Goal: Task Accomplishment & Management: Manage account settings

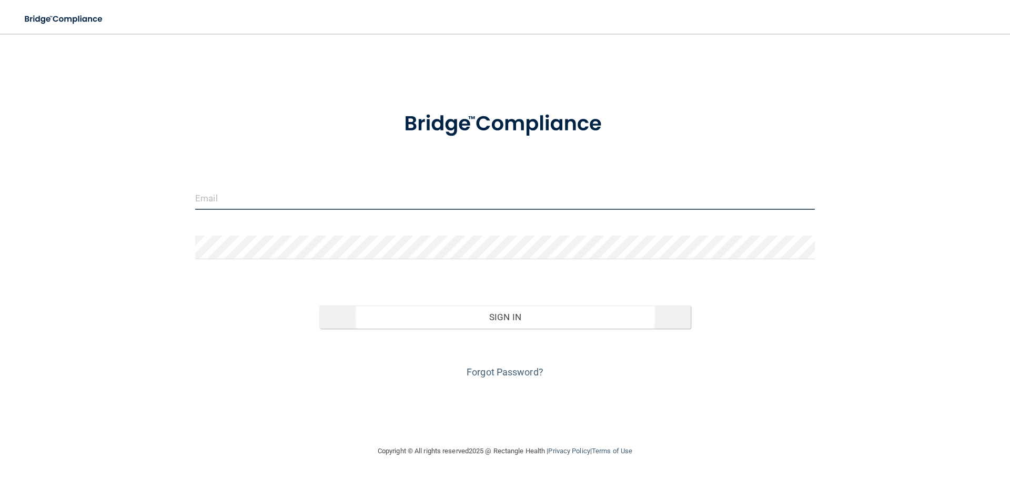
type input "[EMAIL_ADDRESS][DOMAIN_NAME]"
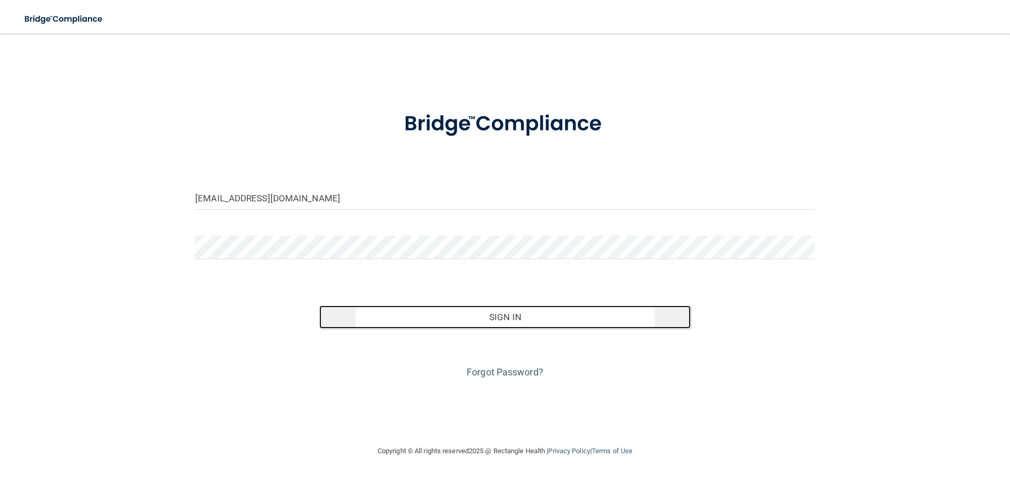
click at [513, 320] on button "Sign In" at bounding box center [505, 317] width 372 height 23
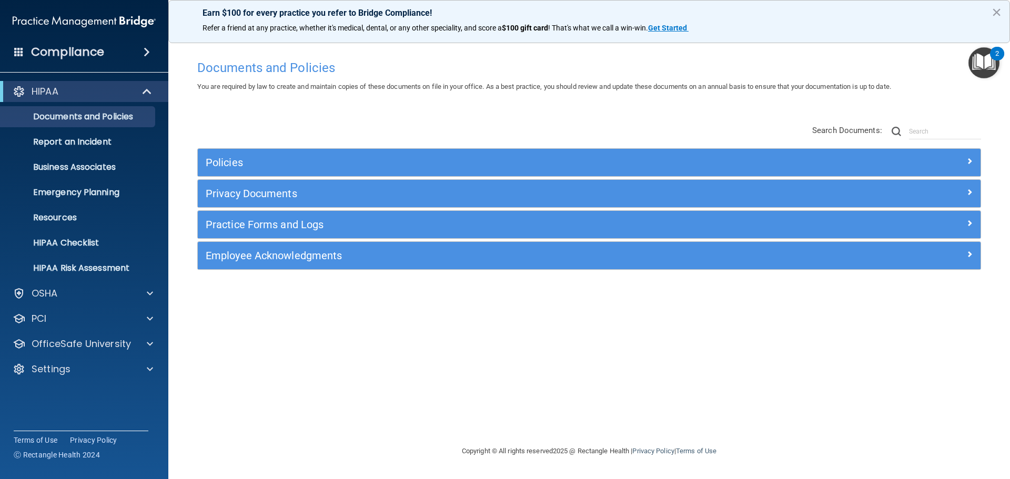
click at [147, 51] on span at bounding box center [147, 52] width 6 height 13
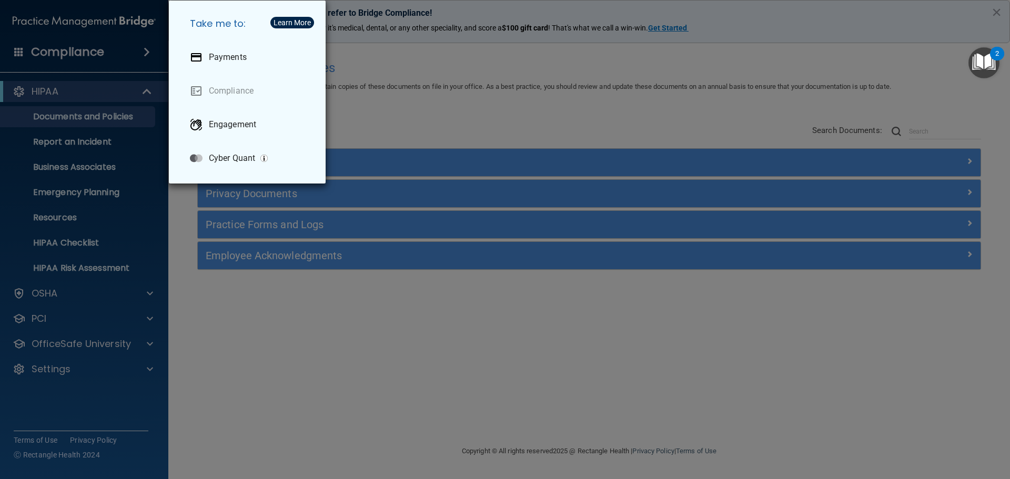
click at [147, 51] on div "Take me to: Payments Compliance Engagement Cyber Quant" at bounding box center [505, 239] width 1010 height 479
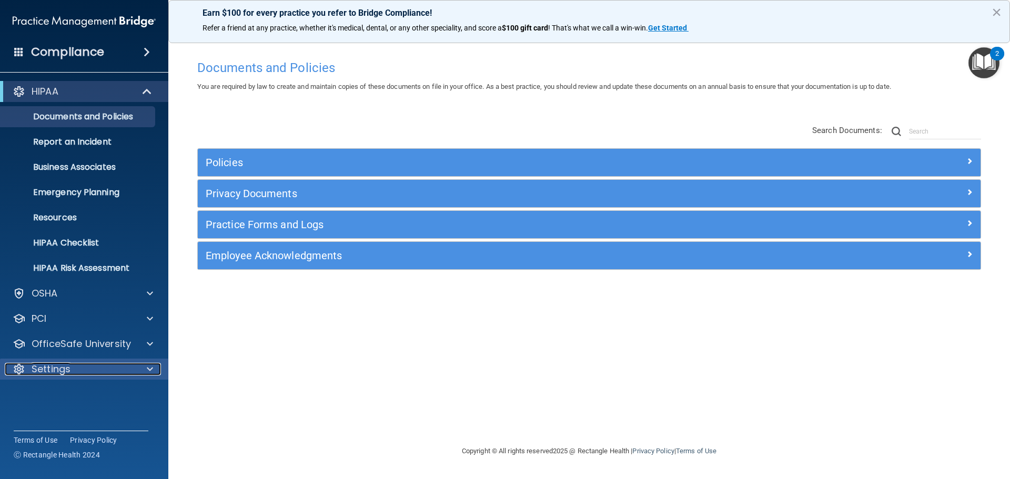
click at [147, 369] on span at bounding box center [150, 369] width 6 height 13
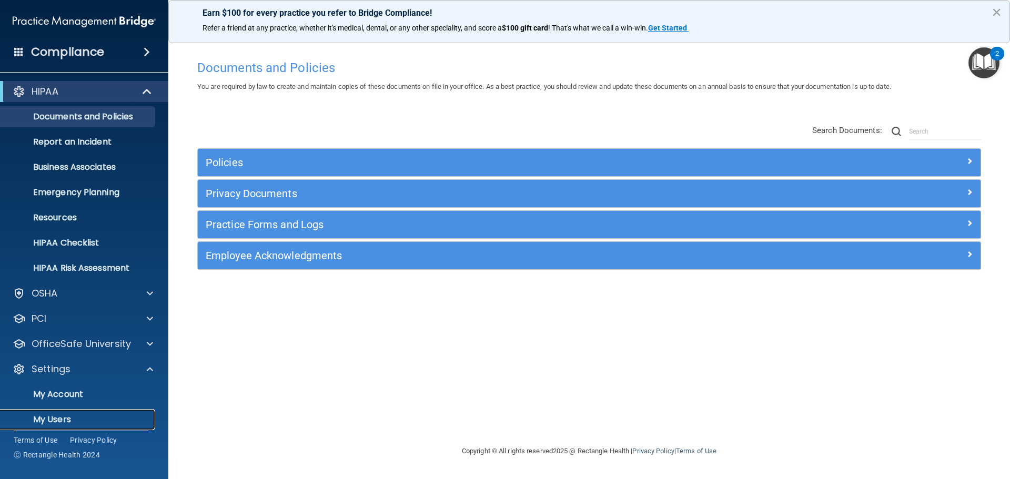
click at [69, 420] on p "My Users" at bounding box center [79, 420] width 144 height 11
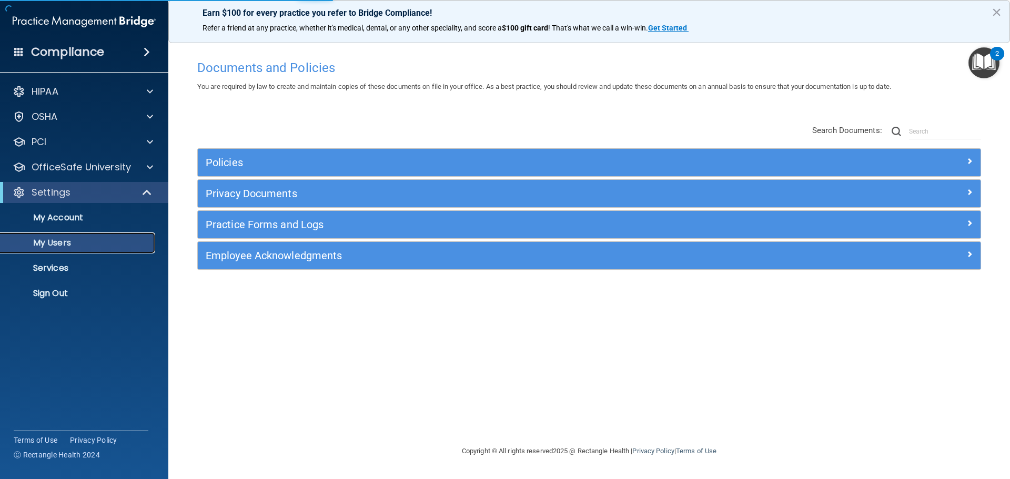
select select "20"
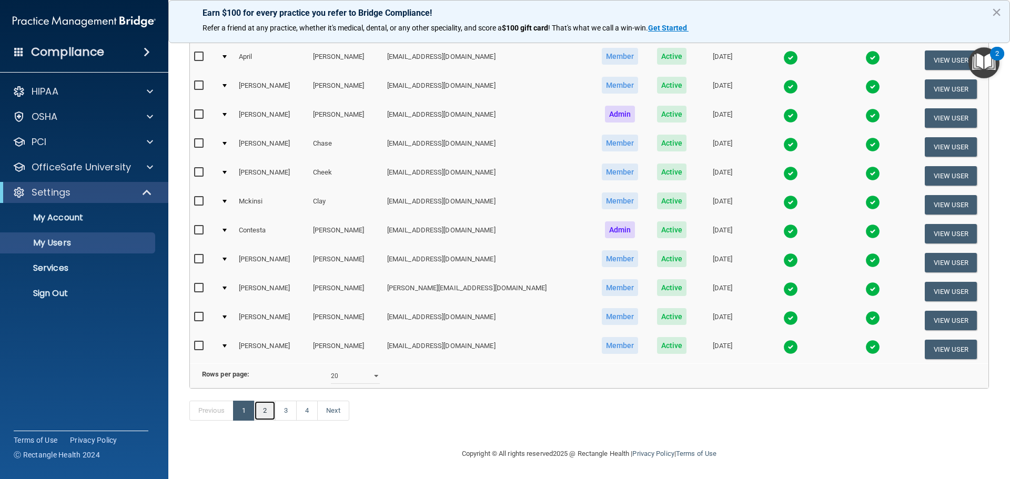
scroll to position [391, 0]
click at [267, 409] on link "2" at bounding box center [265, 411] width 22 height 20
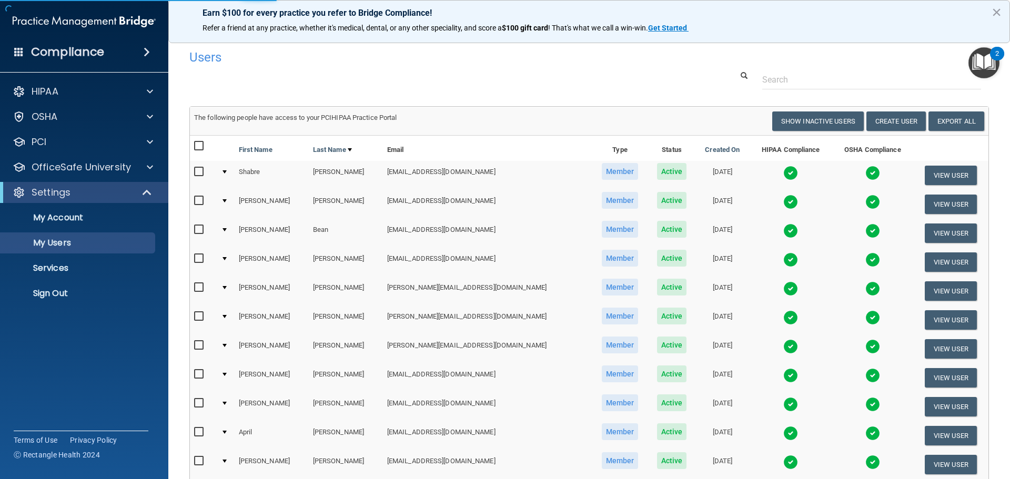
select select "20"
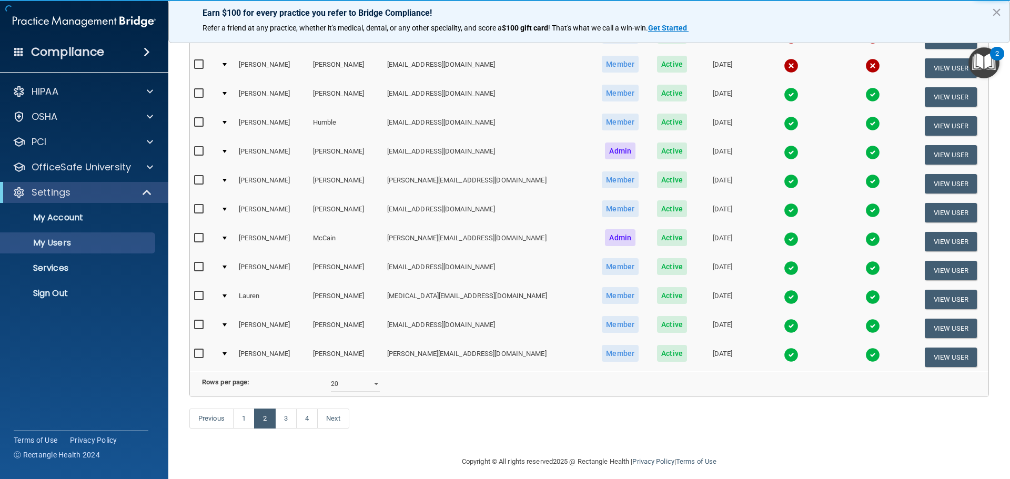
scroll to position [391, 0]
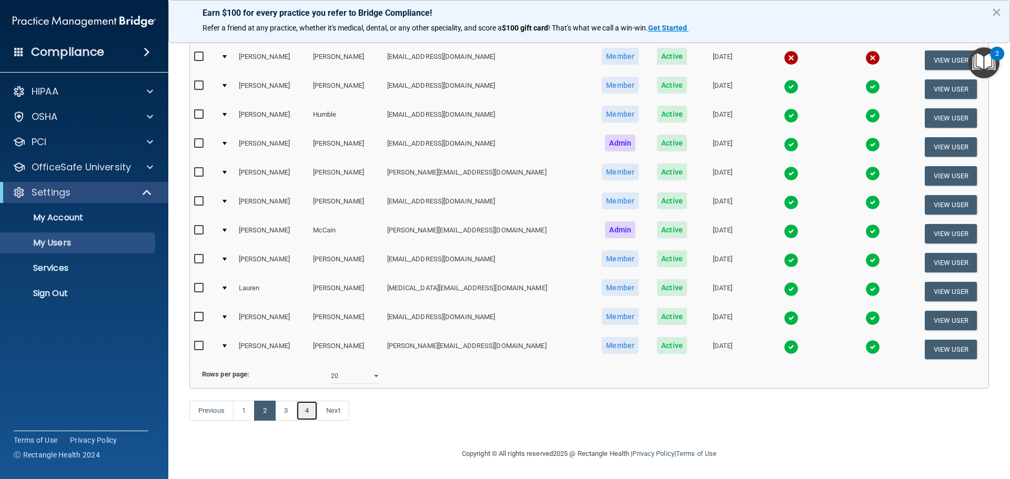
click at [309, 411] on link "4" at bounding box center [307, 411] width 22 height 20
select select "20"
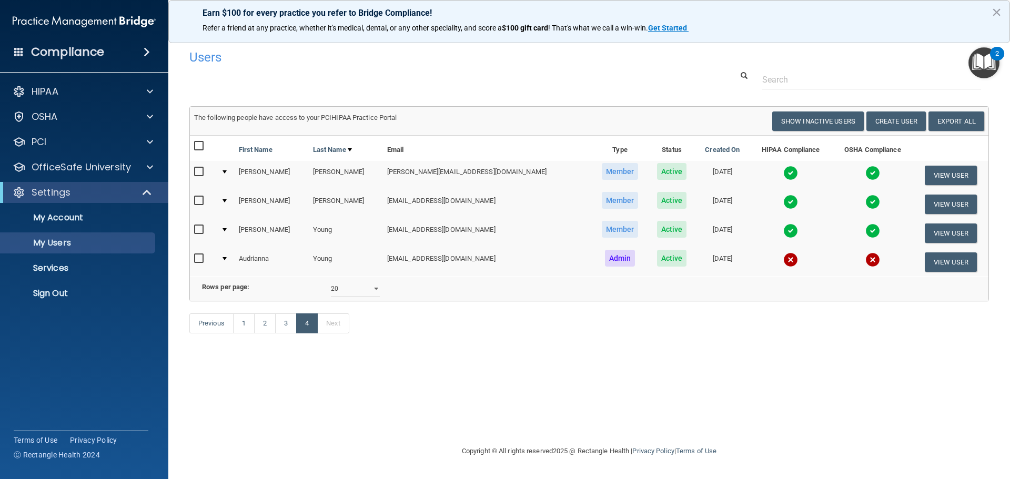
click at [199, 258] on input "checkbox" at bounding box center [200, 259] width 12 height 8
checkbox input "true"
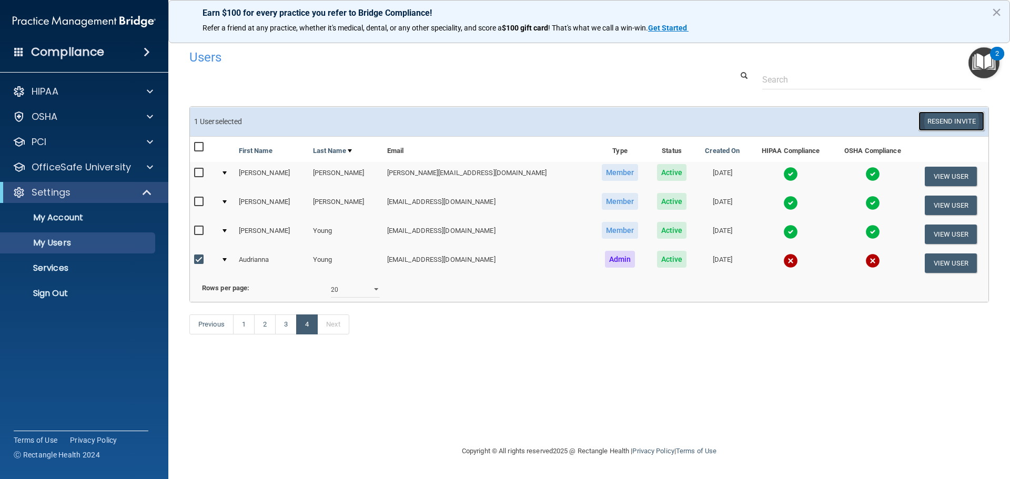
click at [961, 120] on button "Resend Invite" at bounding box center [951, 121] width 66 height 19
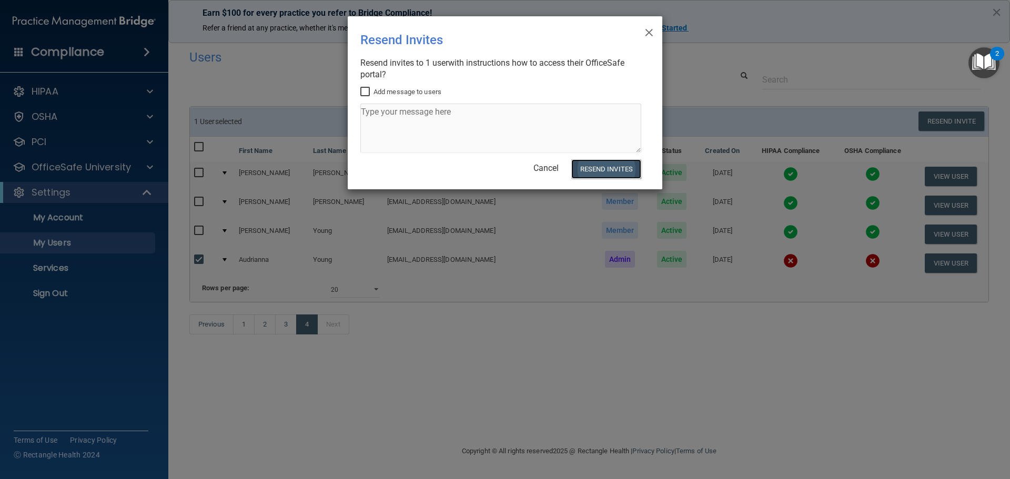
click at [596, 171] on button "Resend Invites" at bounding box center [606, 168] width 70 height 19
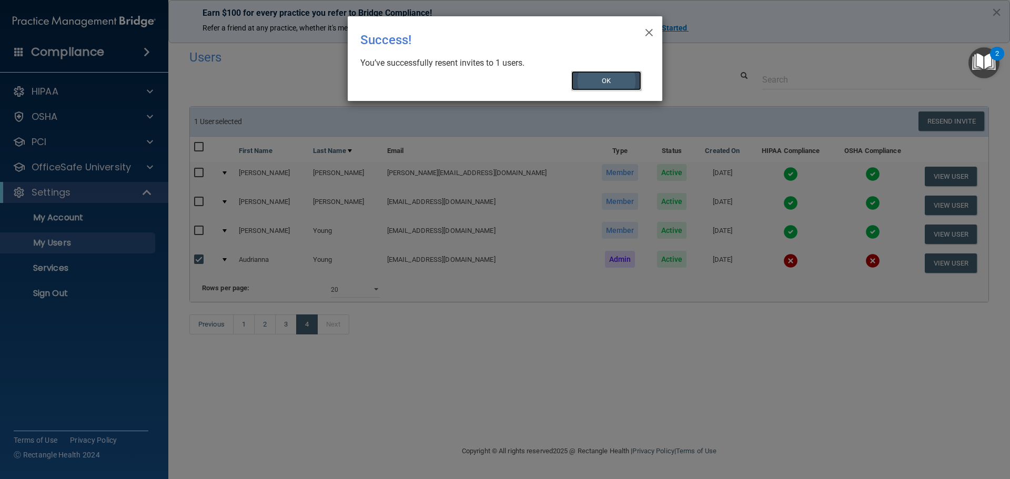
click at [611, 79] on button "OK" at bounding box center [606, 80] width 70 height 19
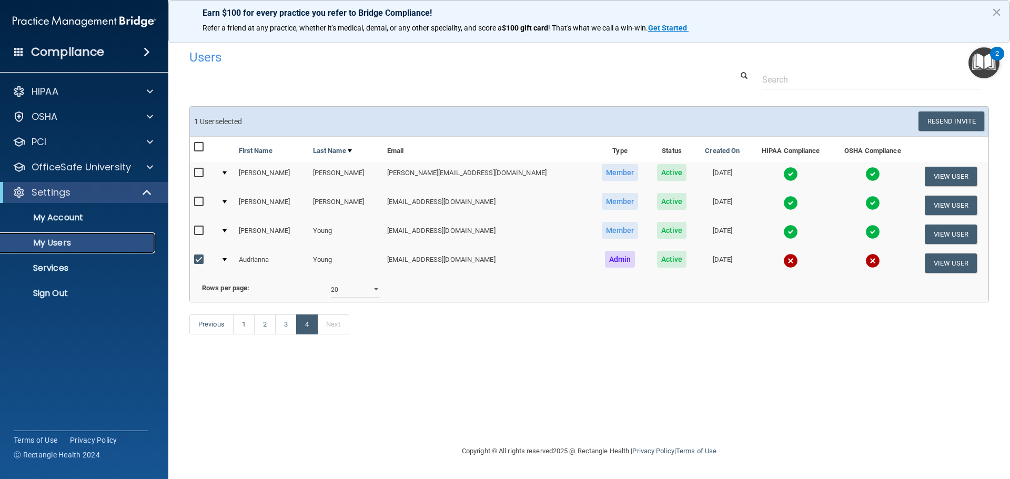
click at [73, 237] on link "My Users" at bounding box center [72, 243] width 166 height 21
select select "20"
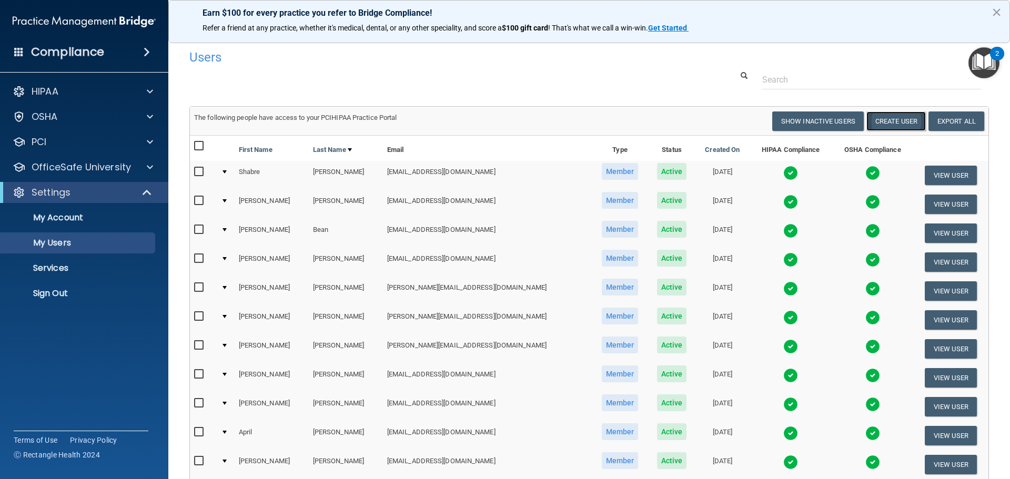
click at [894, 121] on button "Create User" at bounding box center [895, 121] width 59 height 19
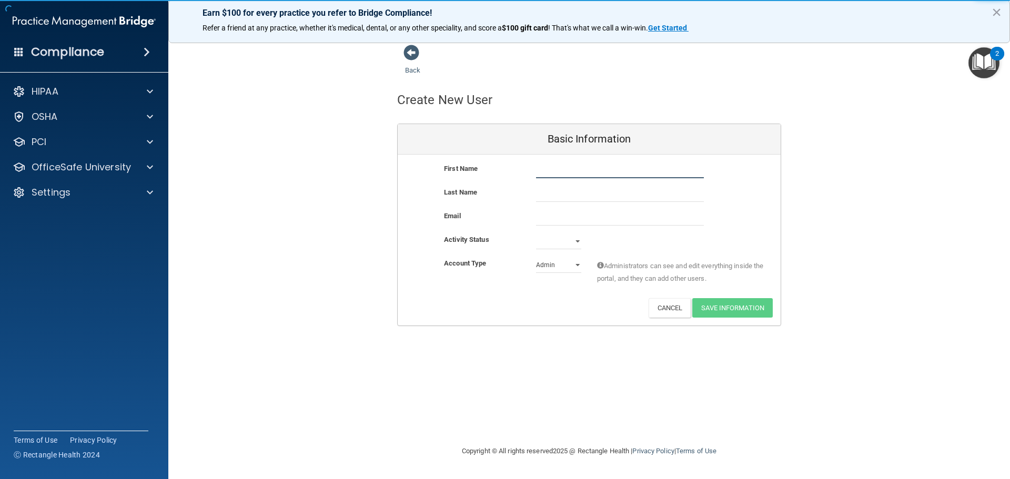
click at [556, 172] on input "text" at bounding box center [620, 171] width 168 height 16
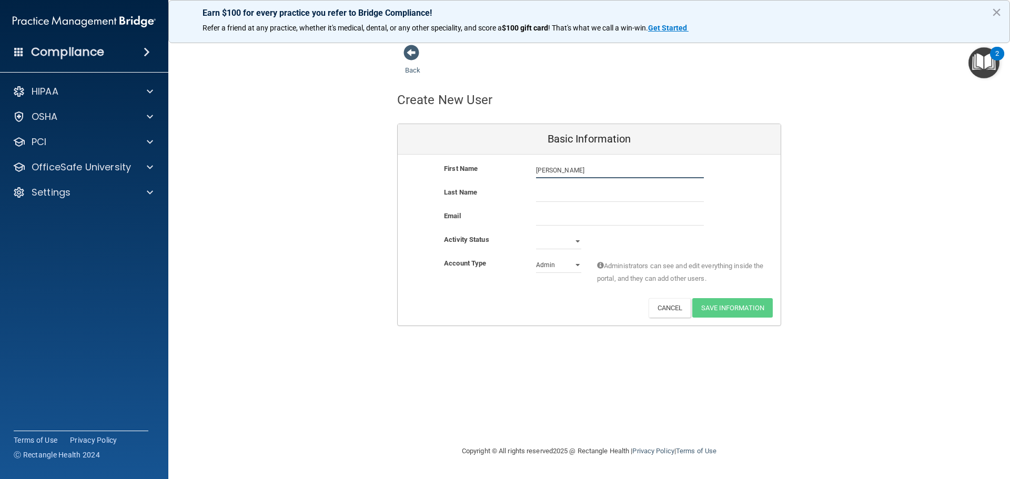
type input "[PERSON_NAME]"
type input "Young"
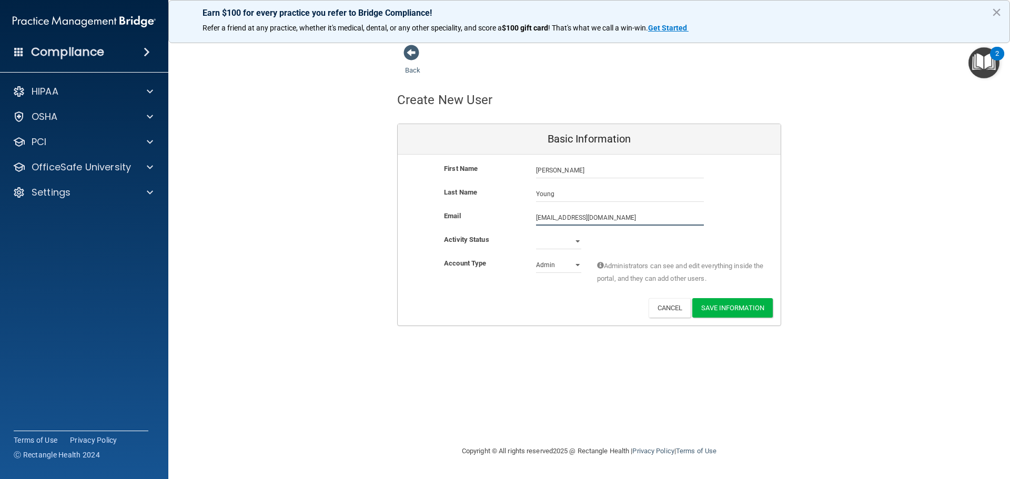
type input "[EMAIL_ADDRESS][DOMAIN_NAME]"
click at [578, 238] on select "Active Inactive" at bounding box center [558, 242] width 45 height 16
select select "active"
click at [536, 234] on select "Active Inactive" at bounding box center [558, 242] width 45 height 16
click at [709, 306] on button "Save Information" at bounding box center [732, 307] width 80 height 19
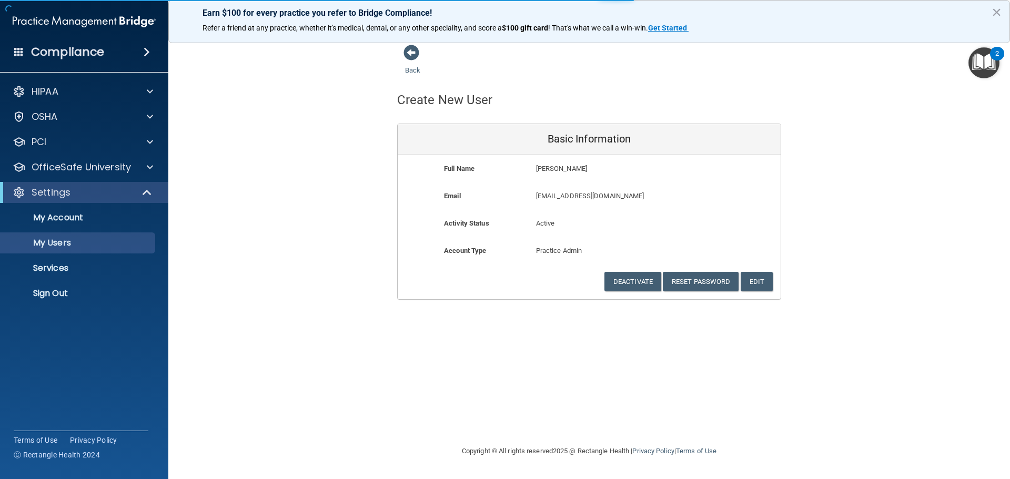
select select "20"
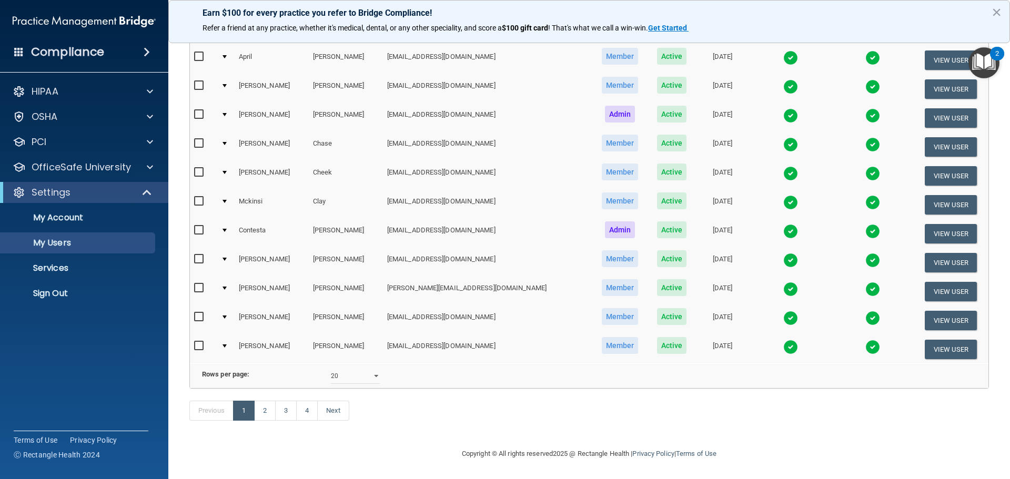
scroll to position [432, 0]
click at [264, 413] on link "2" at bounding box center [265, 411] width 22 height 20
select select "20"
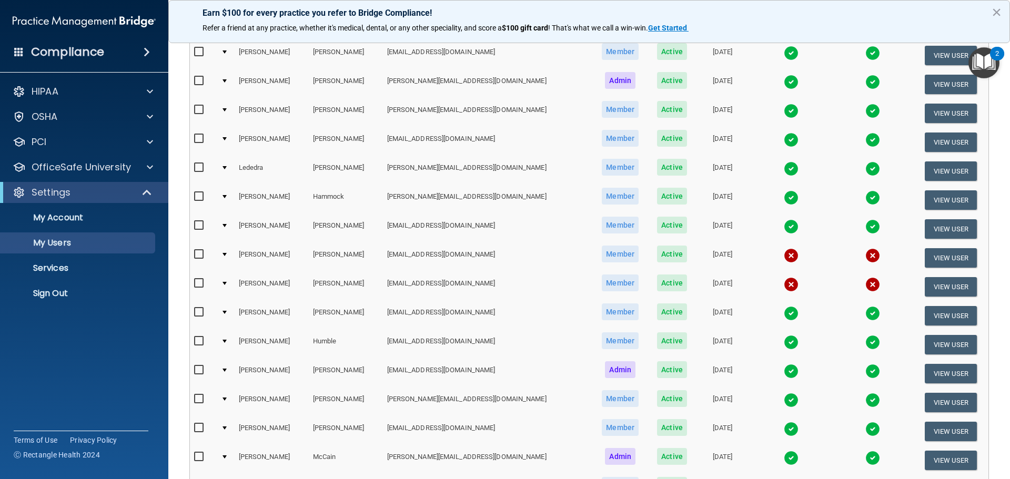
scroll to position [158, 0]
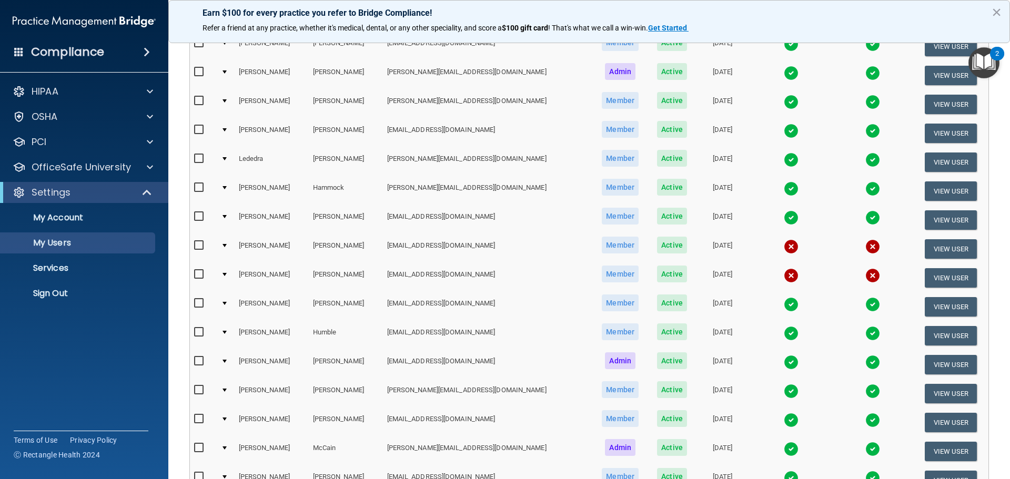
click at [199, 274] on input "checkbox" at bounding box center [200, 274] width 12 height 8
checkbox input "true"
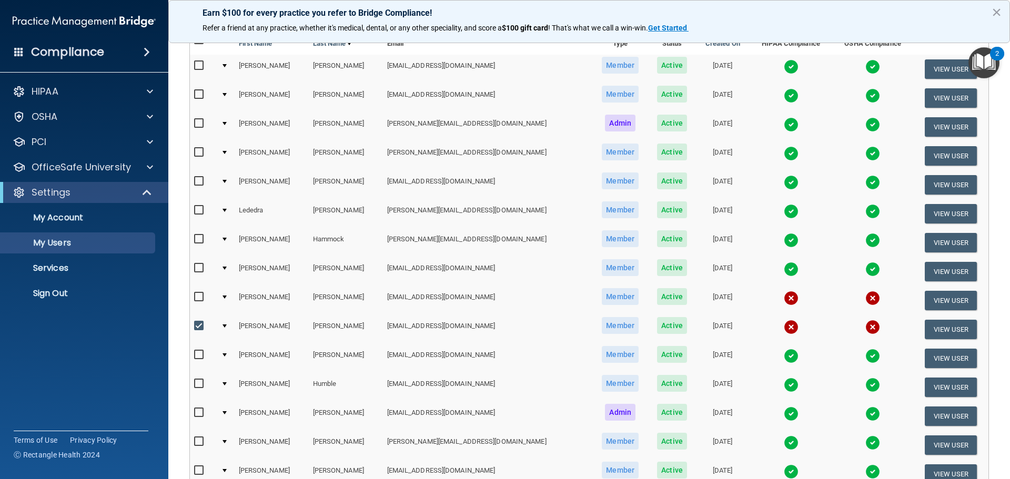
scroll to position [0, 0]
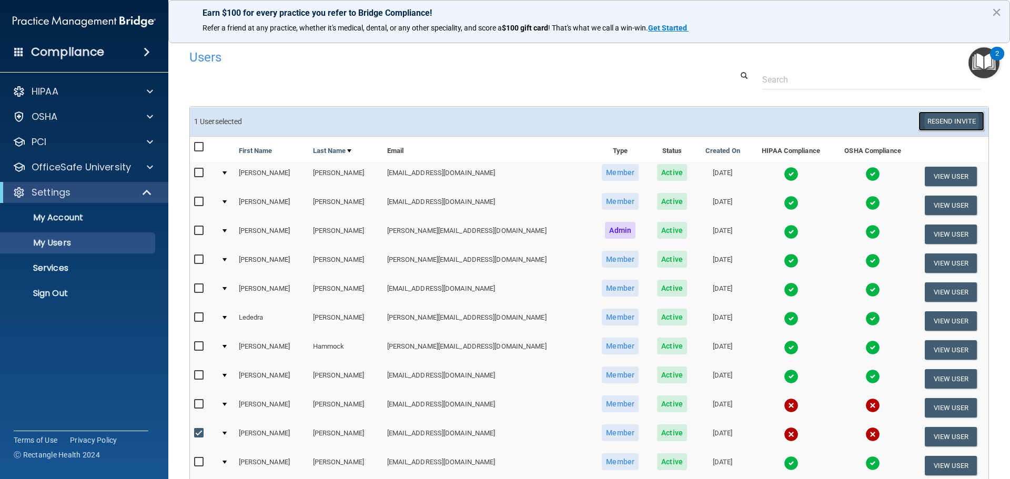
click at [950, 125] on button "Resend Invite" at bounding box center [951, 121] width 66 height 19
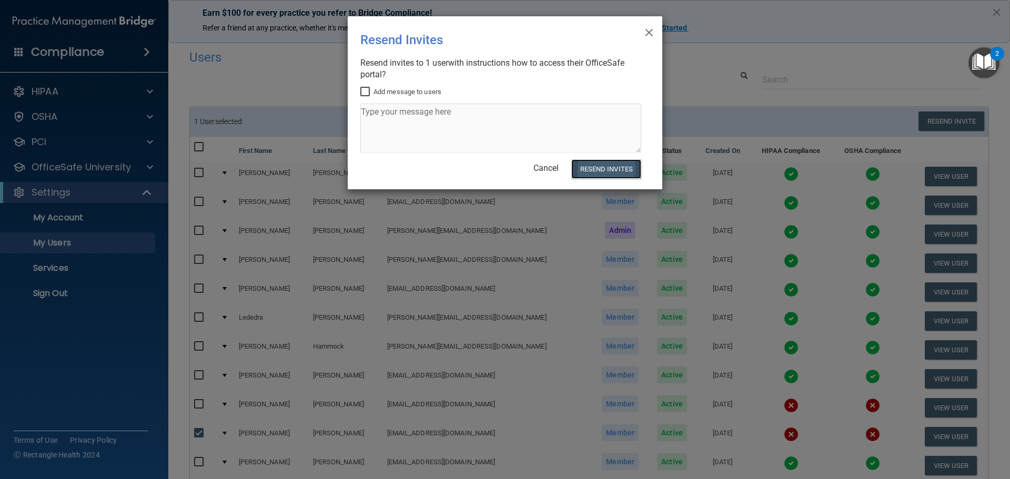
click at [587, 168] on button "Resend Invites" at bounding box center [606, 168] width 70 height 19
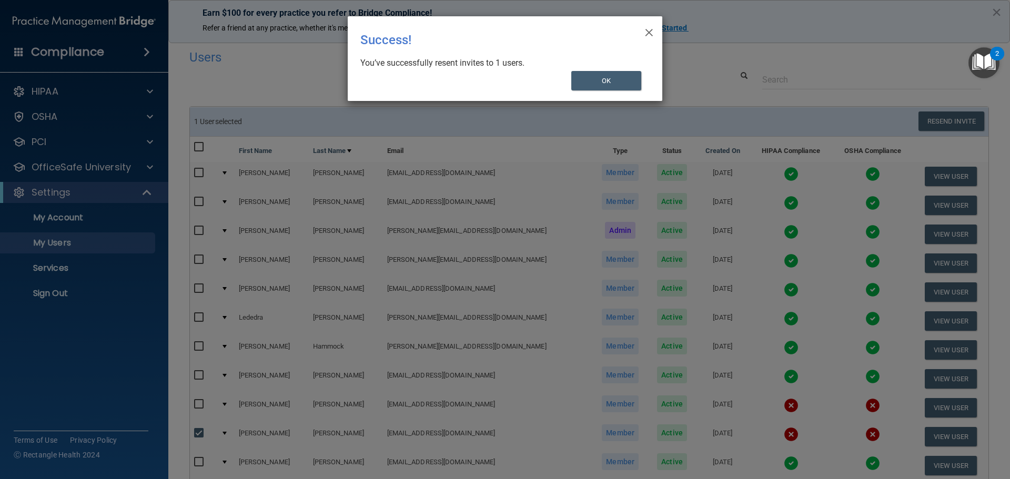
click at [199, 404] on div "× Close Success! You’ve successfully resent invites to 1 users. OK" at bounding box center [505, 239] width 1010 height 479
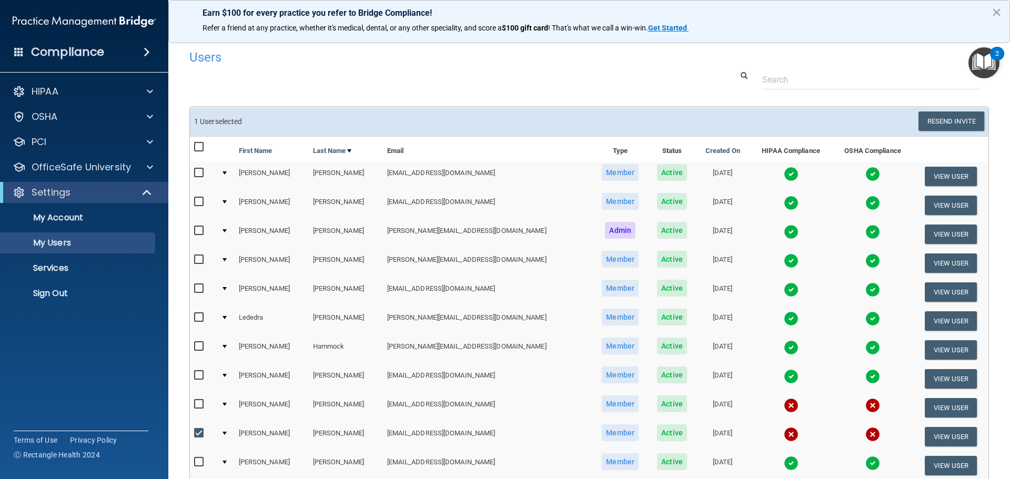
click at [199, 403] on input "checkbox" at bounding box center [200, 404] width 12 height 8
checkbox input "true"
drag, startPoint x: 201, startPoint y: 431, endPoint x: 307, endPoint y: 412, distance: 107.4
click at [205, 432] on input "checkbox" at bounding box center [200, 433] width 12 height 8
checkbox input "false"
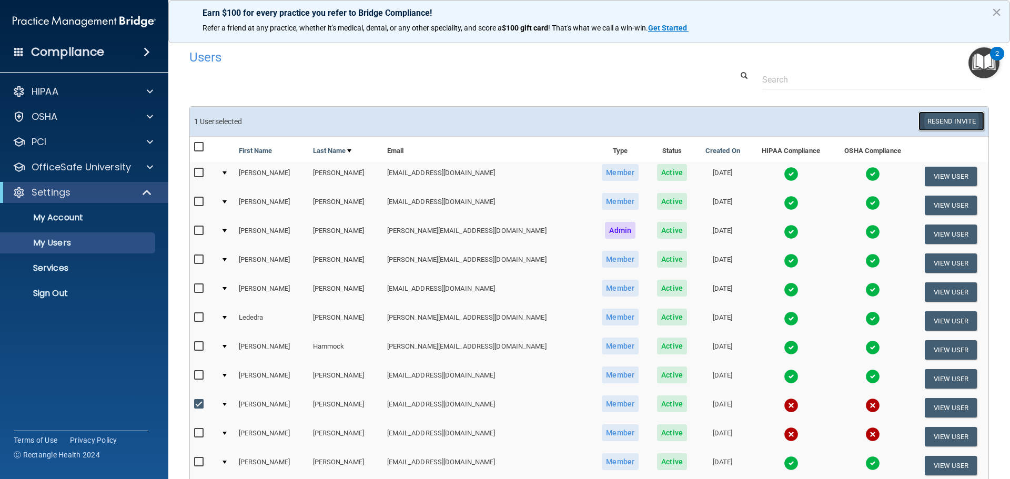
click at [953, 123] on button "Resend Invite" at bounding box center [951, 121] width 66 height 19
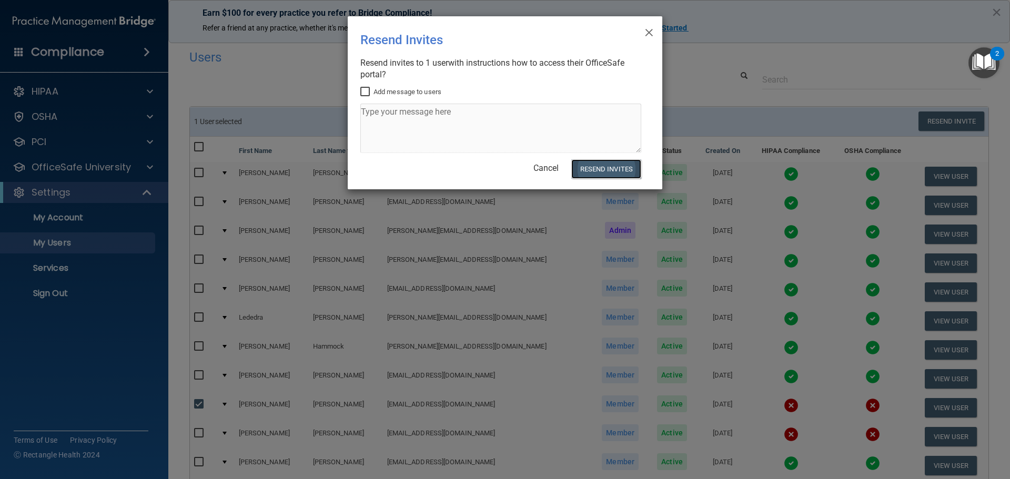
click at [621, 173] on button "Resend Invites" at bounding box center [606, 168] width 70 height 19
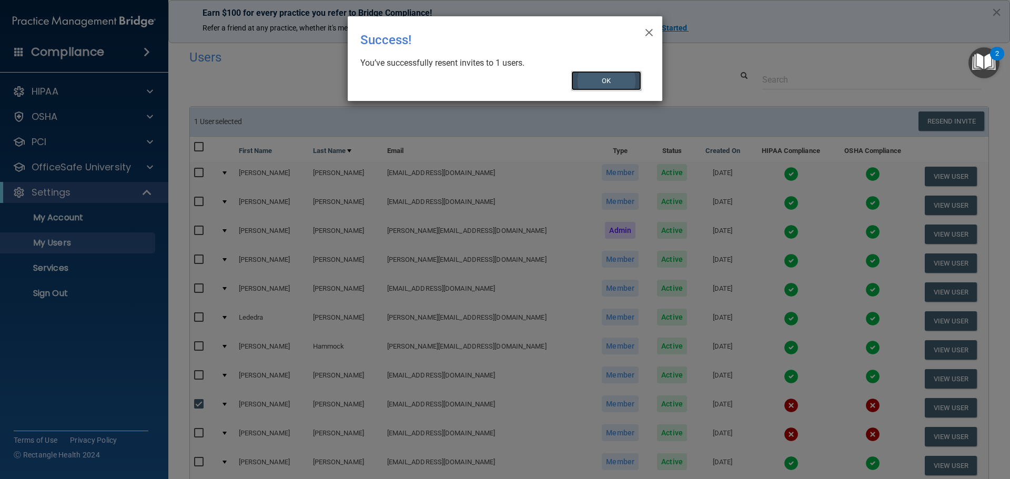
click at [608, 77] on button "OK" at bounding box center [606, 80] width 70 height 19
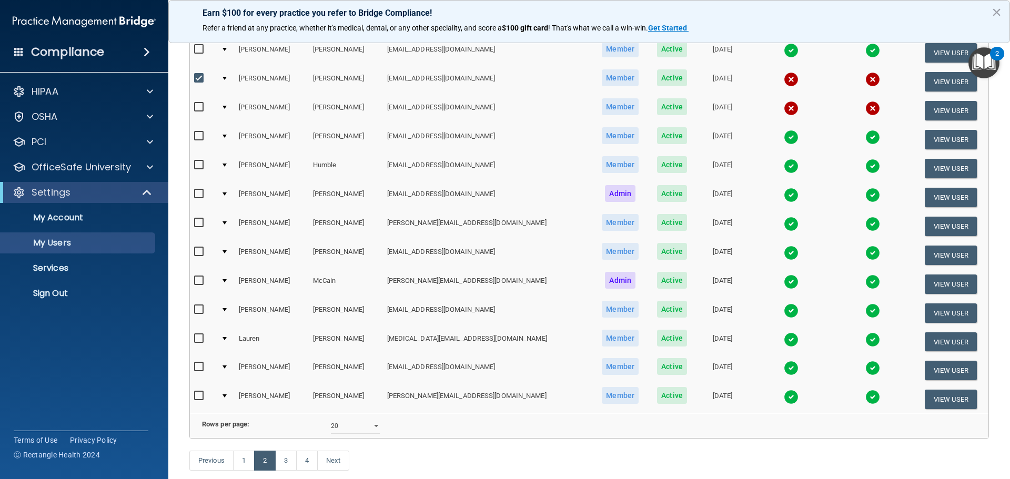
scroll to position [368, 0]
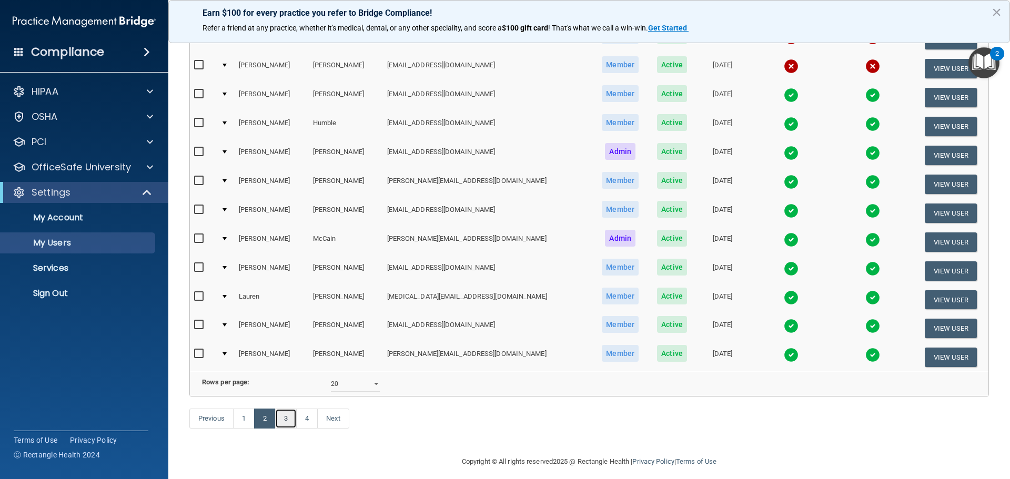
click at [287, 429] on link "3" at bounding box center [286, 419] width 22 height 20
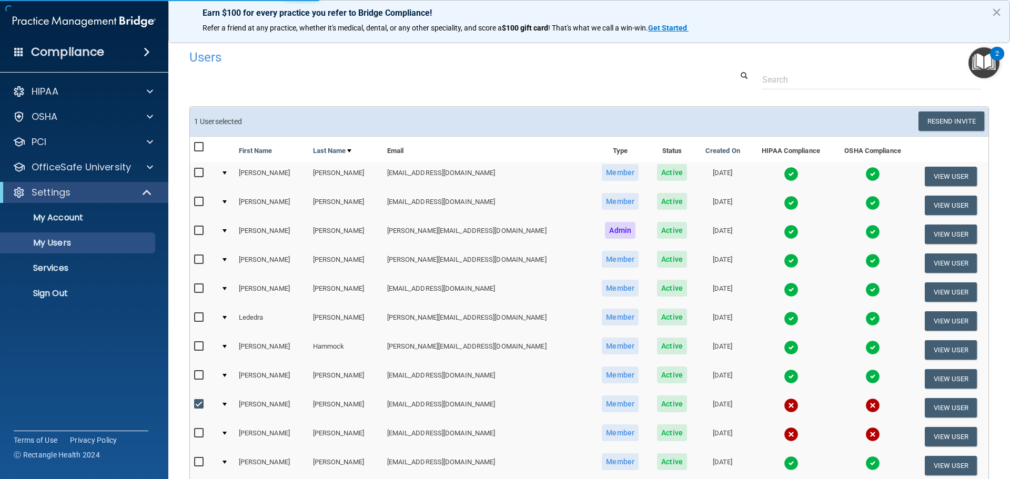
select select "20"
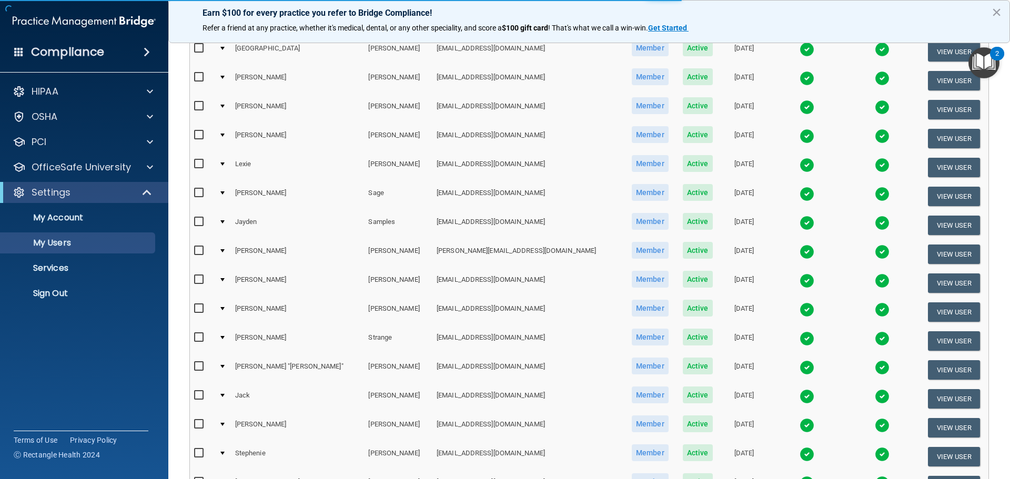
scroll to position [391, 0]
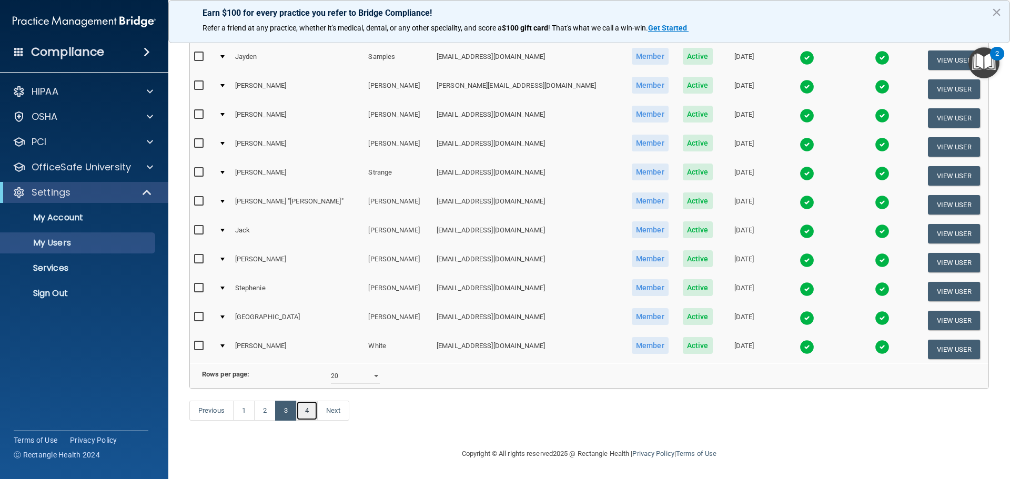
click at [305, 413] on link "4" at bounding box center [307, 411] width 22 height 20
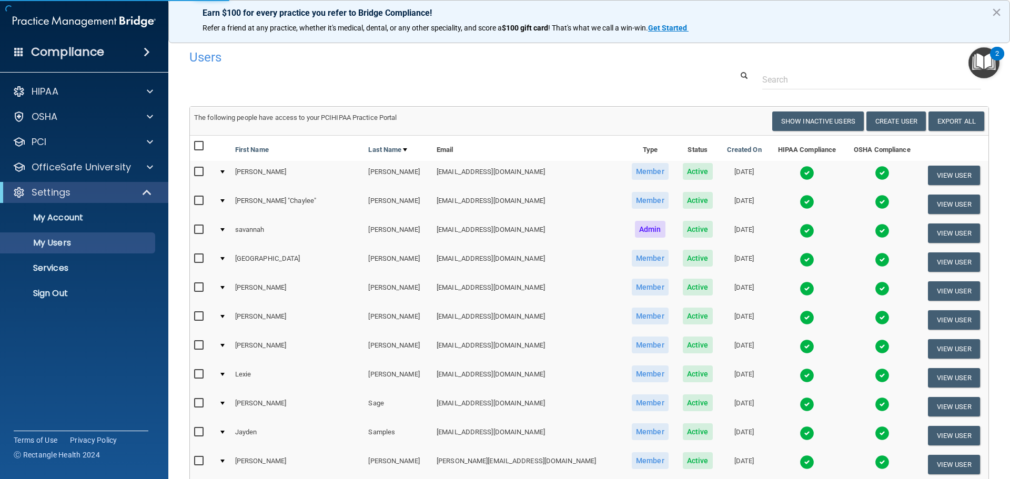
select select "20"
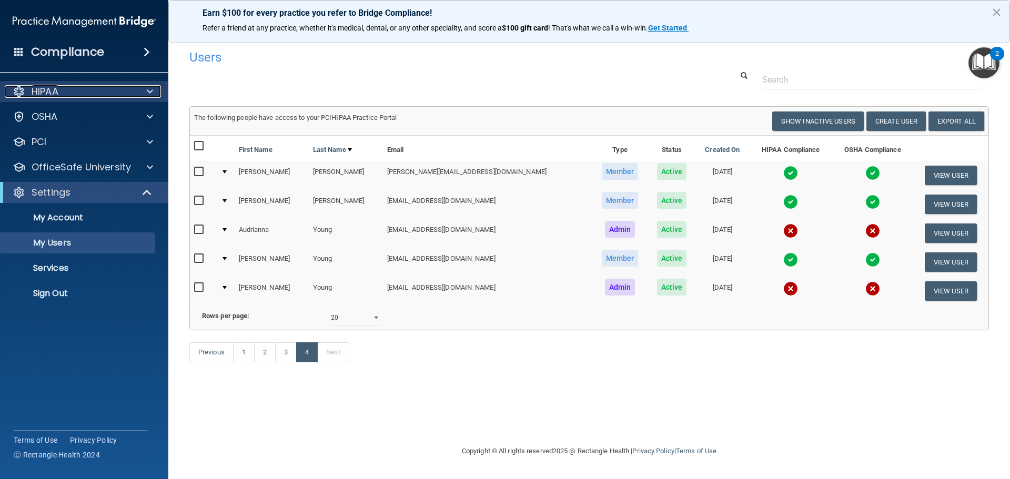
click at [152, 90] on span at bounding box center [150, 91] width 6 height 13
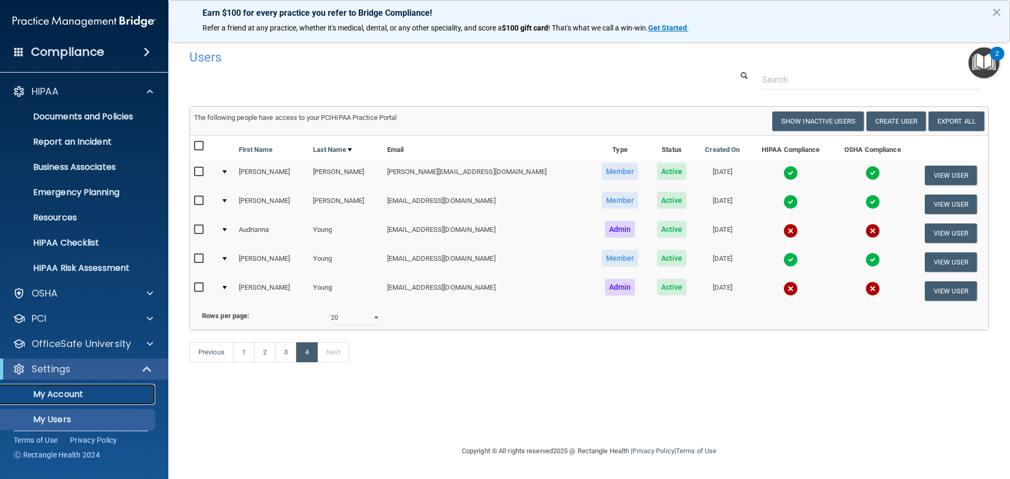
click at [92, 393] on p "My Account" at bounding box center [79, 394] width 144 height 11
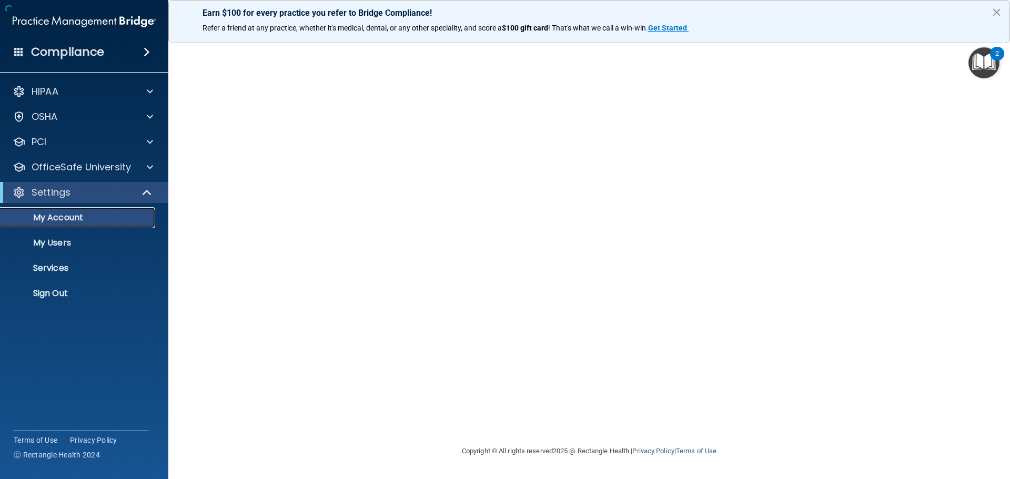
click at [70, 221] on p "My Account" at bounding box center [79, 218] width 144 height 11
